Goal: Information Seeking & Learning: Learn about a topic

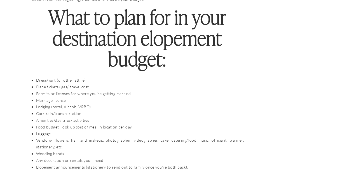
scroll to position [1065, 0]
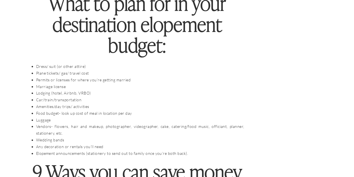
click at [78, 63] on li "Dress/ suit (or other attire)" at bounding box center [140, 66] width 208 height 7
click at [77, 70] on li "Plane tickets/ gas/ travel cost" at bounding box center [140, 73] width 208 height 7
click at [77, 76] on li "Permits or licenses for where you’re getting married" at bounding box center [140, 79] width 208 height 7
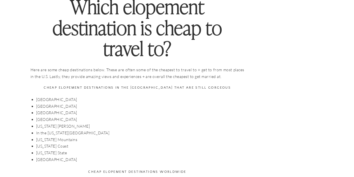
scroll to position [1989, 0]
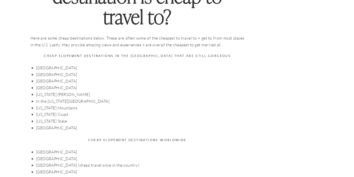
click at [51, 124] on li "[GEOGRAPHIC_DATA]" at bounding box center [140, 127] width 208 height 7
click at [54, 118] on li "[US_STATE] State" at bounding box center [140, 121] width 208 height 7
click at [56, 104] on li "[US_STATE] Mountains" at bounding box center [140, 107] width 208 height 7
drag, startPoint x: 58, startPoint y: 82, endPoint x: 58, endPoint y: 84, distance: 2.9
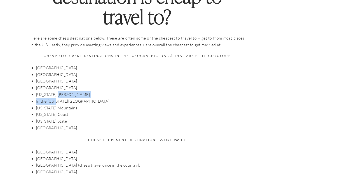
click at [58, 84] on ul "[GEOGRAPHIC_DATA] [GEOGRAPHIC_DATA] [GEOGRAPHIC_DATA] [GEOGRAPHIC_DATA] [US_STA…" at bounding box center [140, 97] width 208 height 67
click at [58, 84] on li "[GEOGRAPHIC_DATA]" at bounding box center [140, 87] width 208 height 7
click at [57, 71] on li "[GEOGRAPHIC_DATA]" at bounding box center [140, 74] width 208 height 7
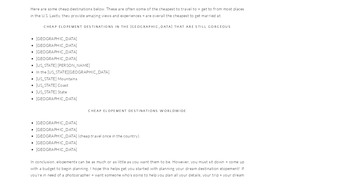
scroll to position [2073, 0]
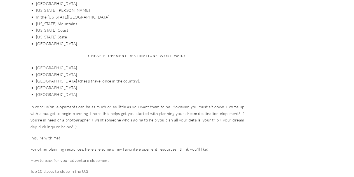
click at [42, 84] on li "[GEOGRAPHIC_DATA]" at bounding box center [140, 87] width 208 height 7
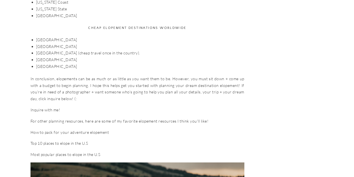
scroll to position [2185, 0]
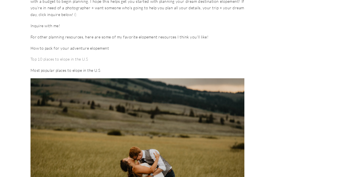
click at [70, 57] on link "Top 10 places to elope in the U.S" at bounding box center [60, 59] width 58 height 5
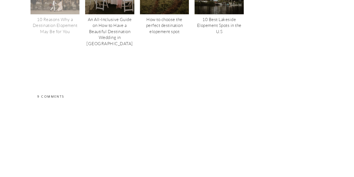
scroll to position [3082, 0]
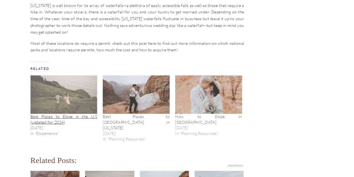
scroll to position [812, 0]
